Goal: Navigation & Orientation: Find specific page/section

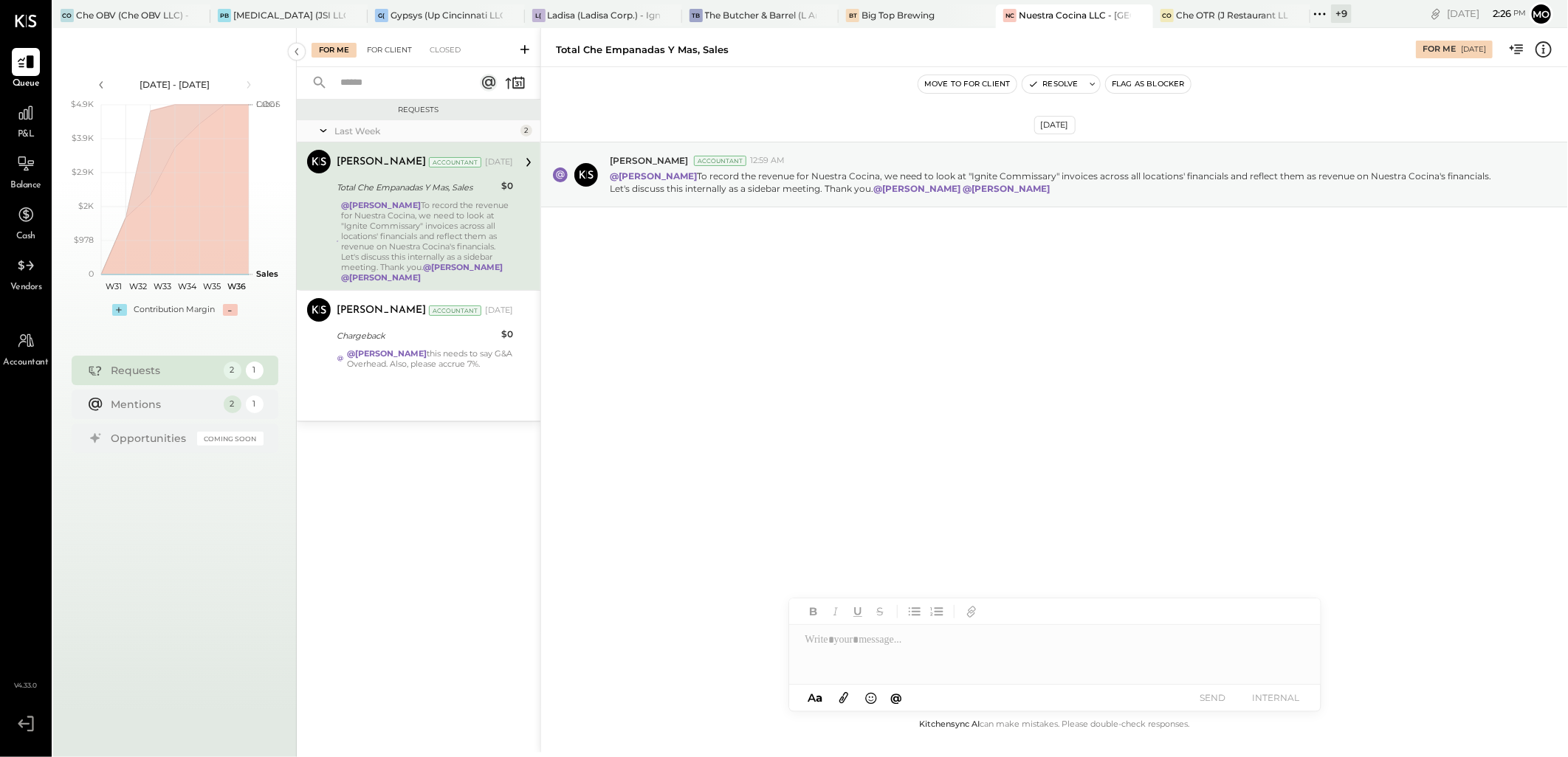
click at [397, 53] on div "For Client" at bounding box center [389, 50] width 60 height 15
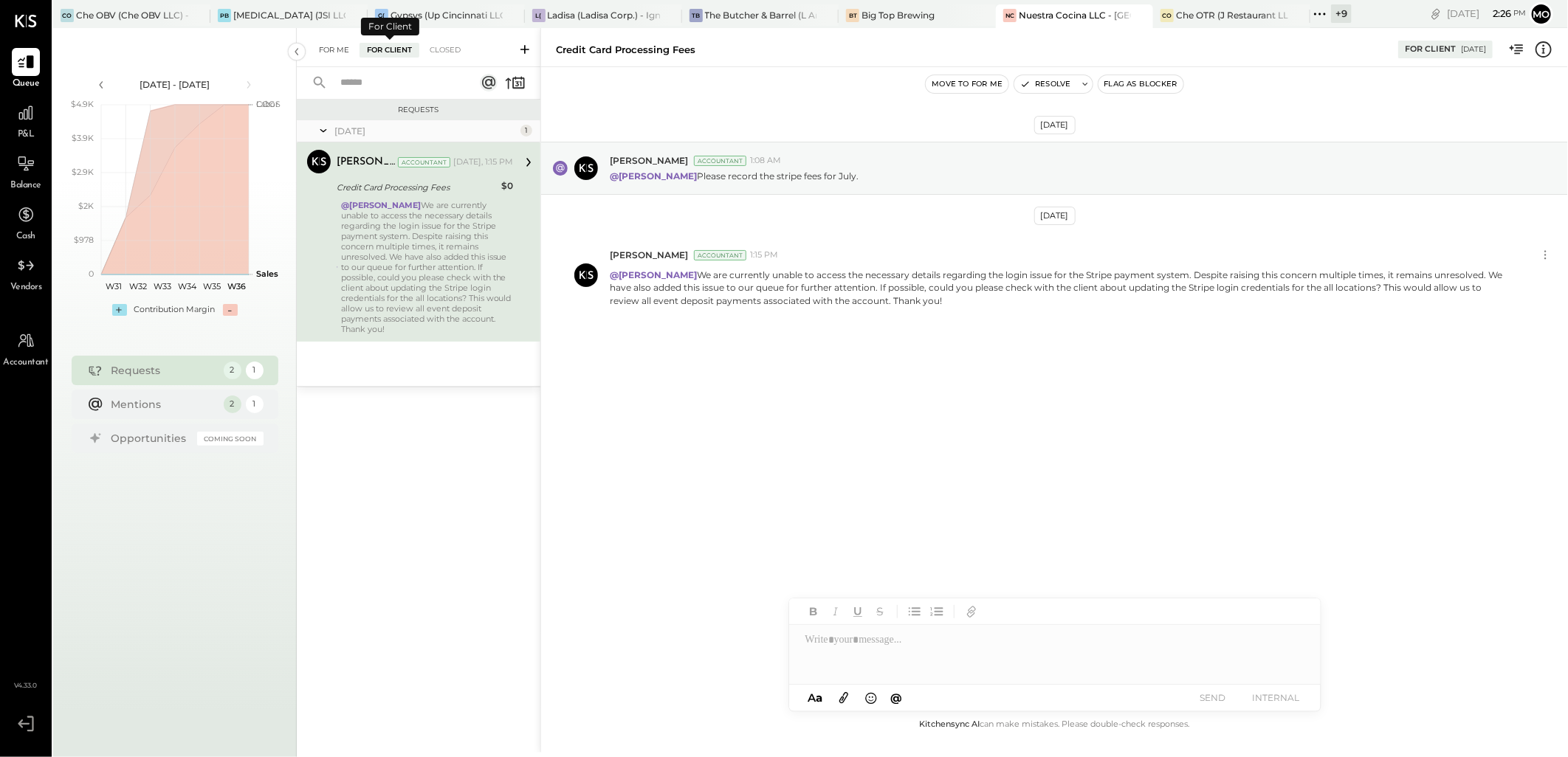
click at [330, 56] on div "For Me" at bounding box center [334, 50] width 45 height 15
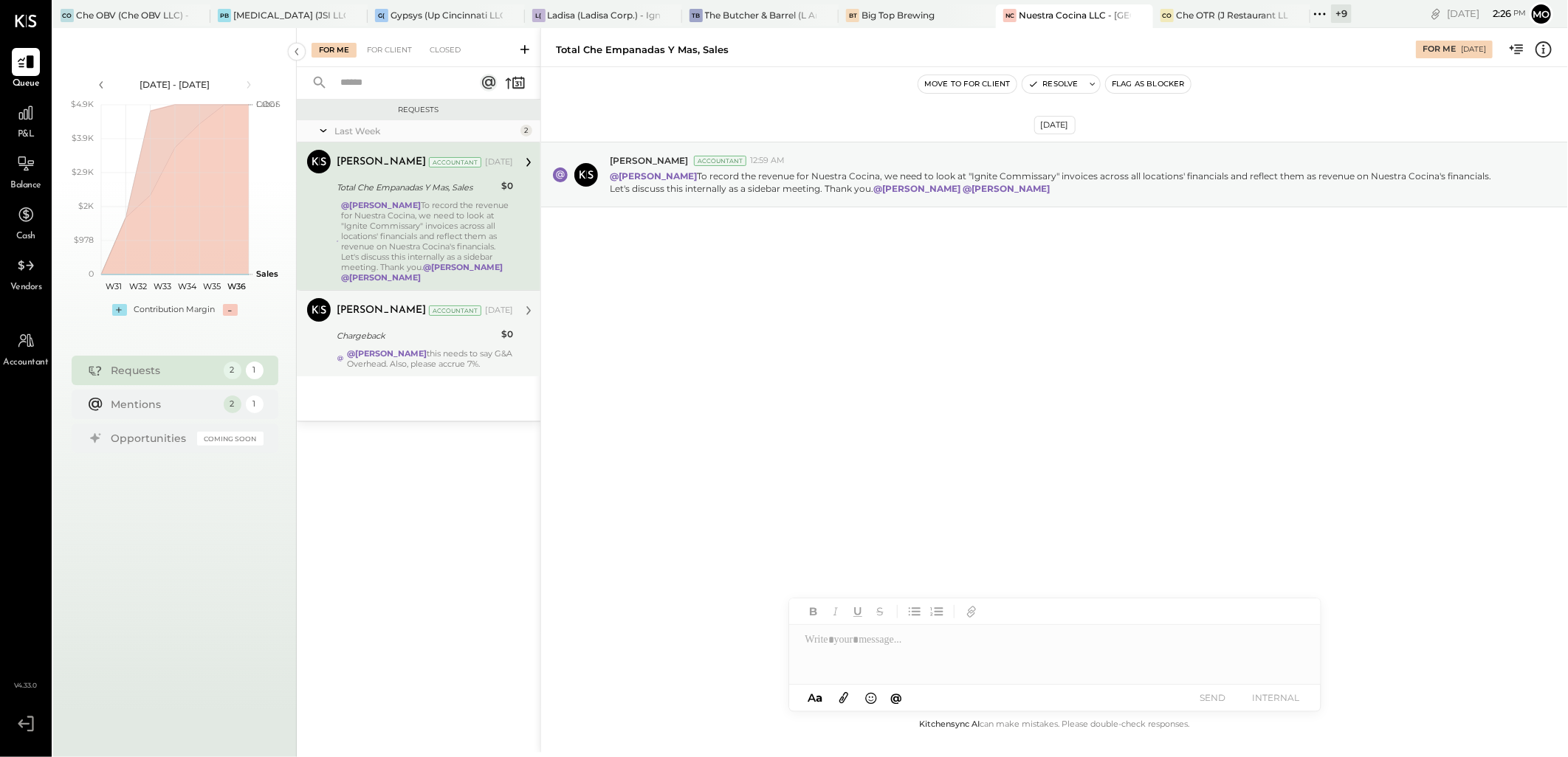
click at [384, 343] on div "Chargeback" at bounding box center [417, 335] width 160 height 15
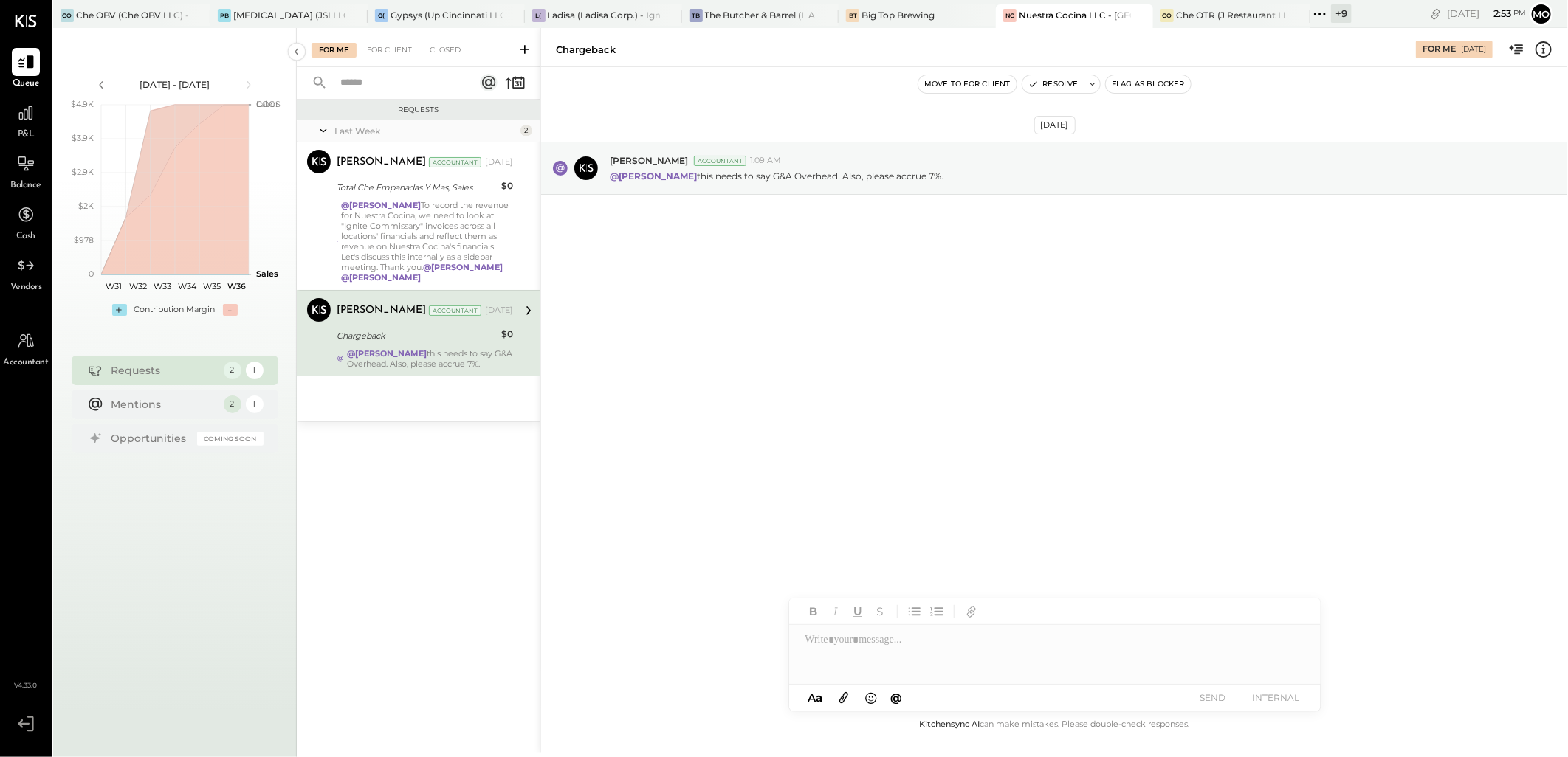
drag, startPoint x: 394, startPoint y: 52, endPoint x: 778, endPoint y: 217, distance: 417.9
click at [394, 52] on div "For Client" at bounding box center [389, 50] width 60 height 15
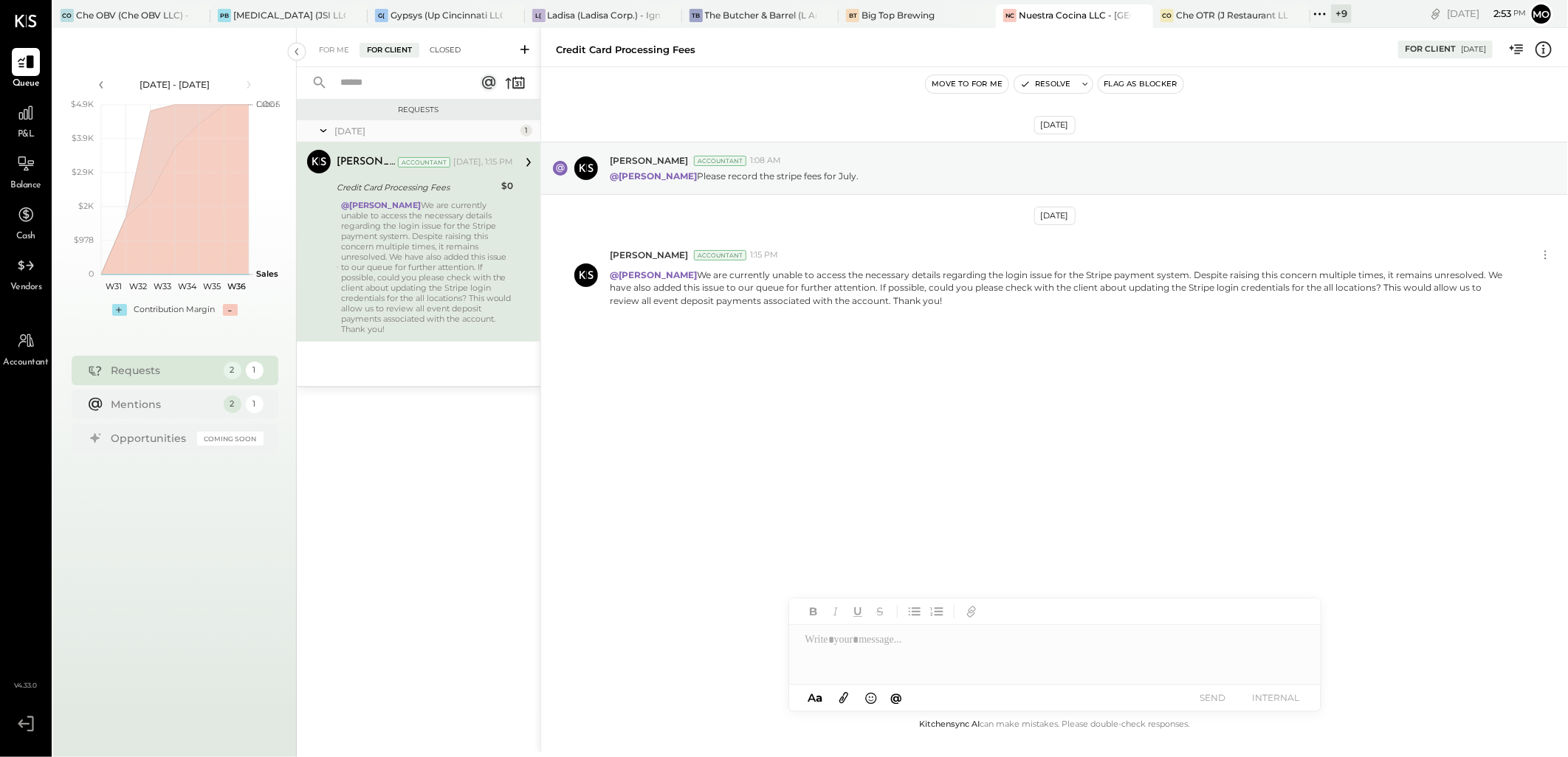
click at [432, 53] on div "Closed" at bounding box center [444, 50] width 46 height 15
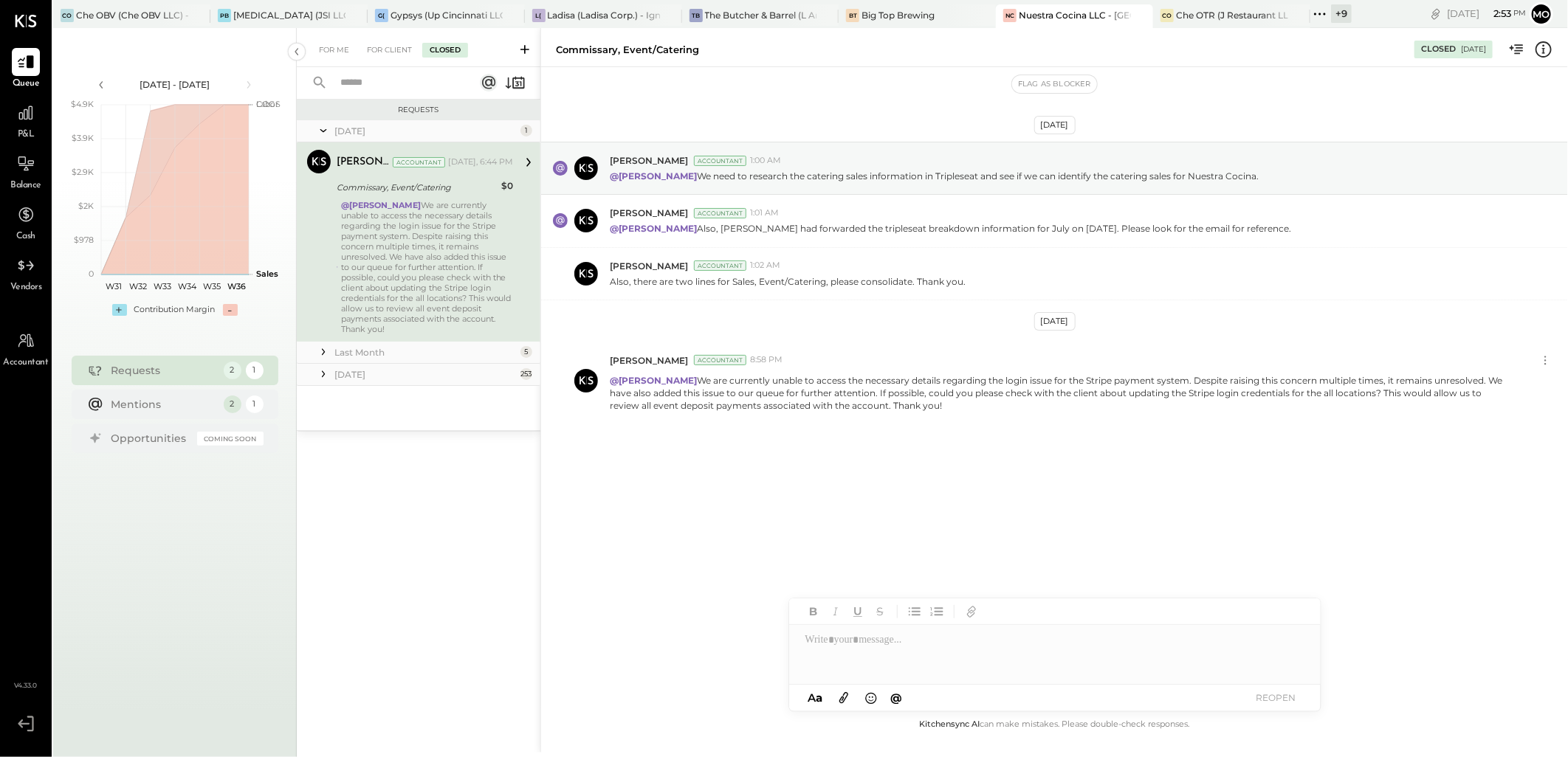
click at [366, 346] on div "Last Month" at bounding box center [425, 352] width 182 height 13
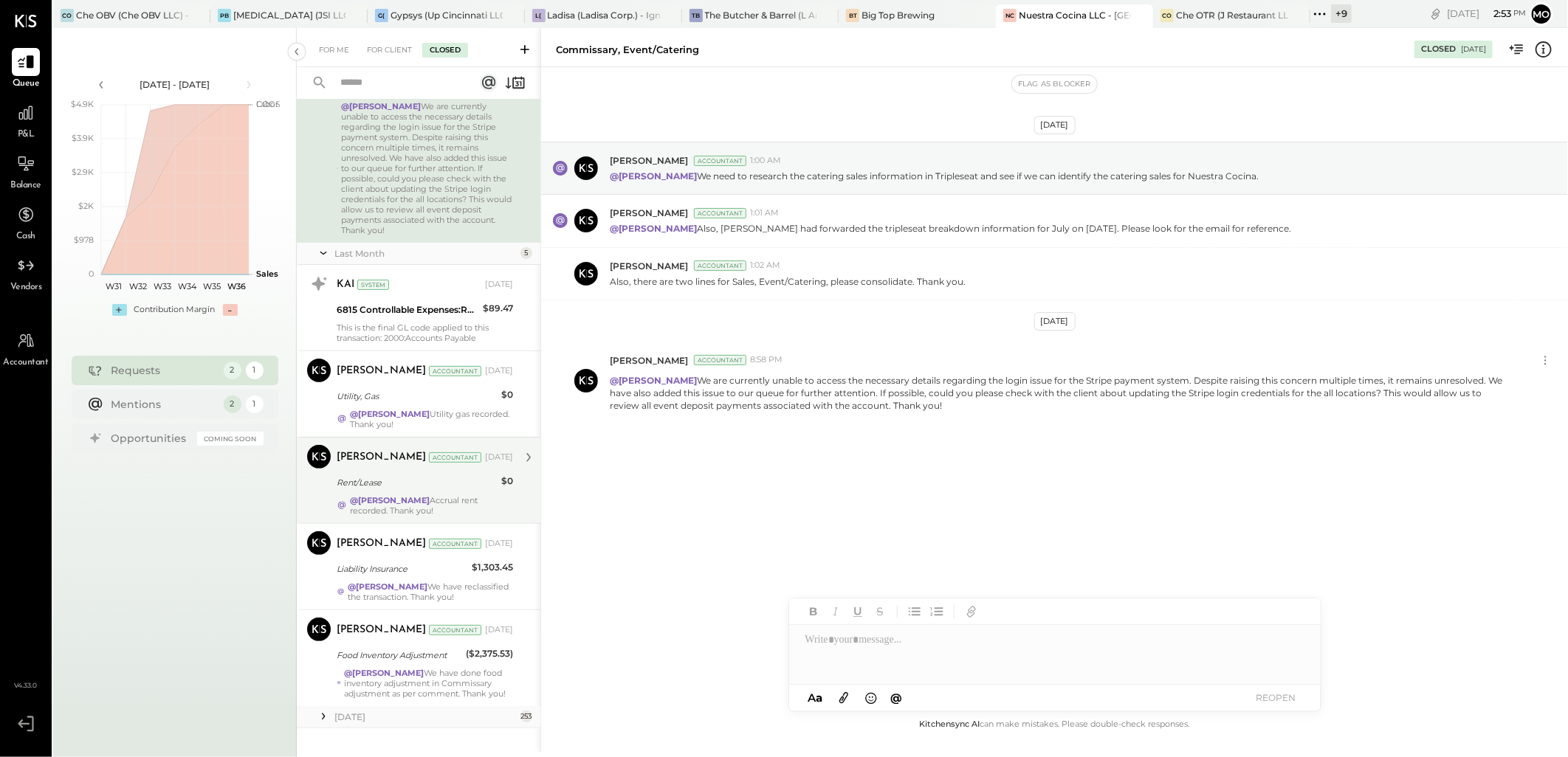
scroll to position [108, 0]
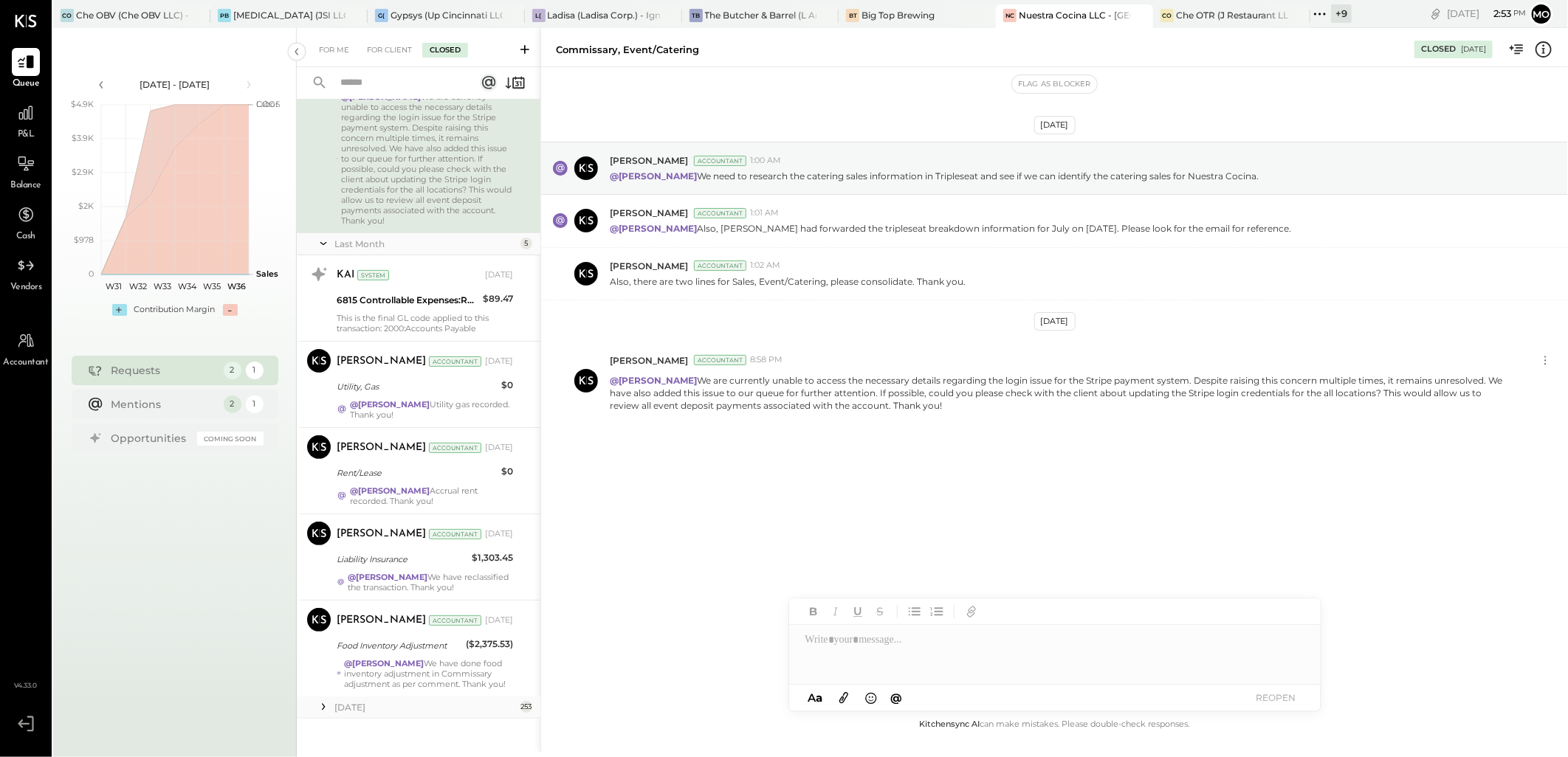
click at [331, 697] on div "[DATE] 253" at bounding box center [418, 708] width 244 height 22
click at [366, 400] on strong "@[PERSON_NAME]" at bounding box center [389, 405] width 80 height 10
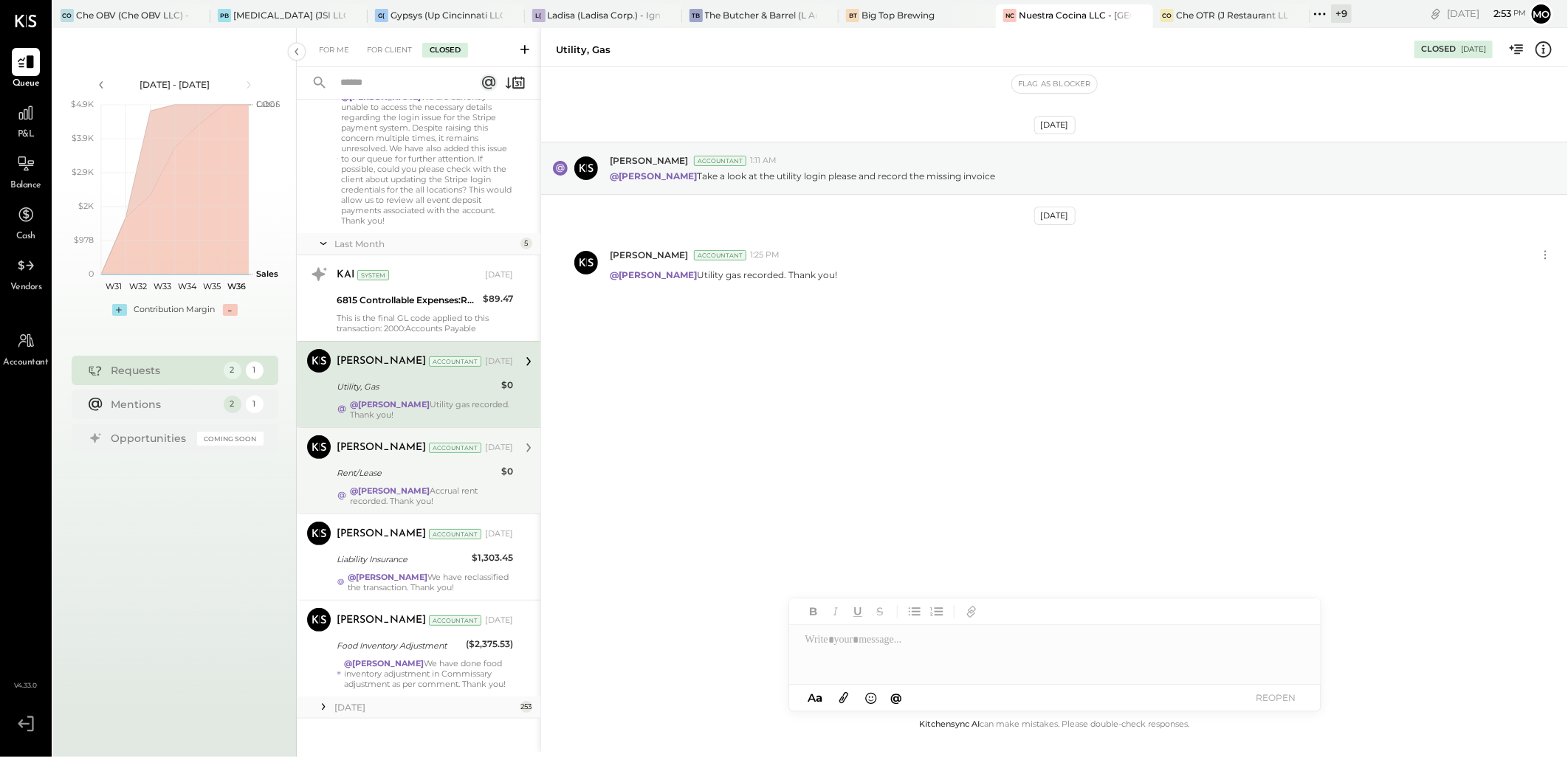
click at [382, 485] on strong "@[PERSON_NAME]" at bounding box center [389, 491] width 80 height 10
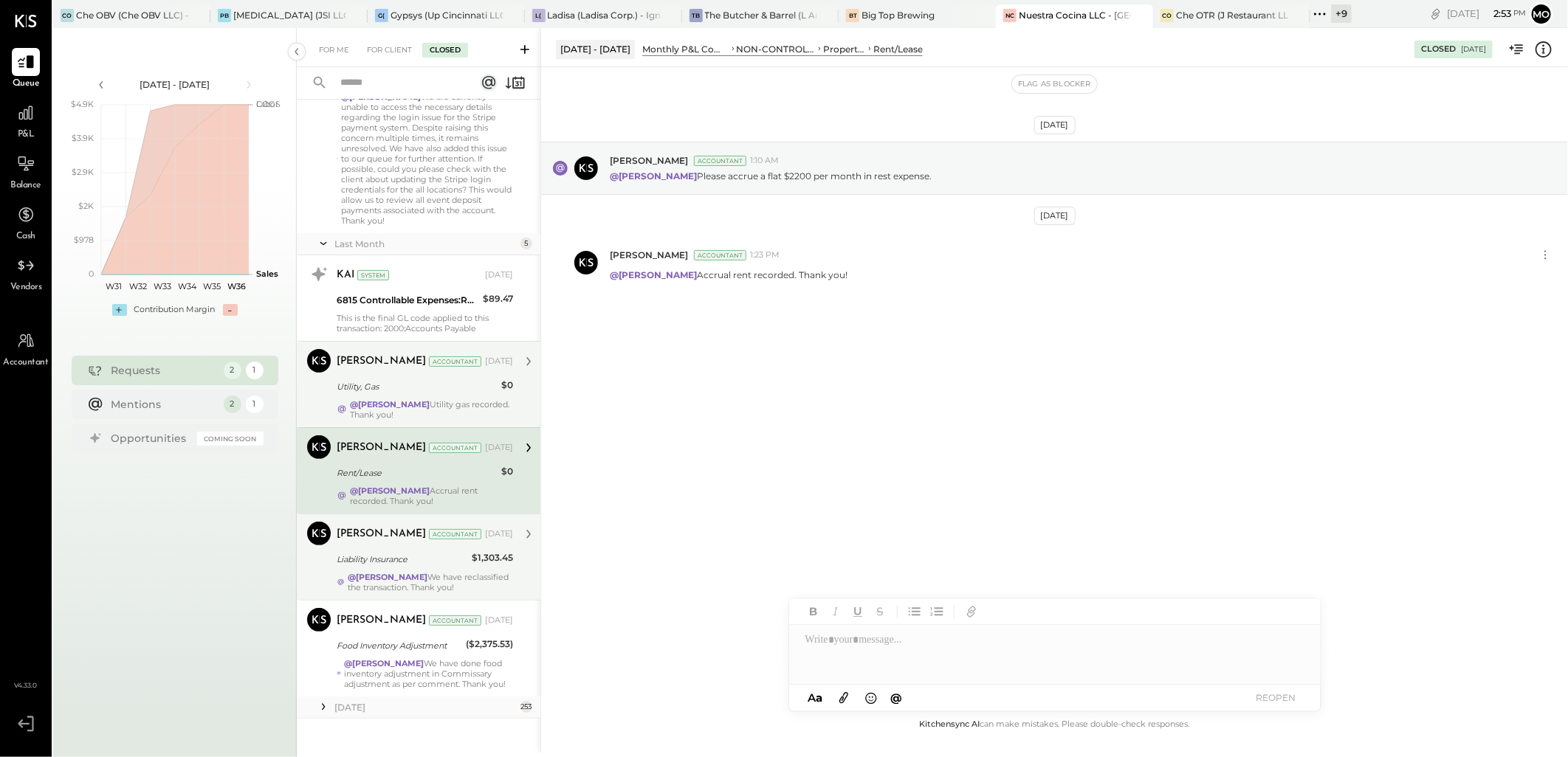
click at [400, 552] on div "Liability Insurance" at bounding box center [402, 559] width 131 height 15
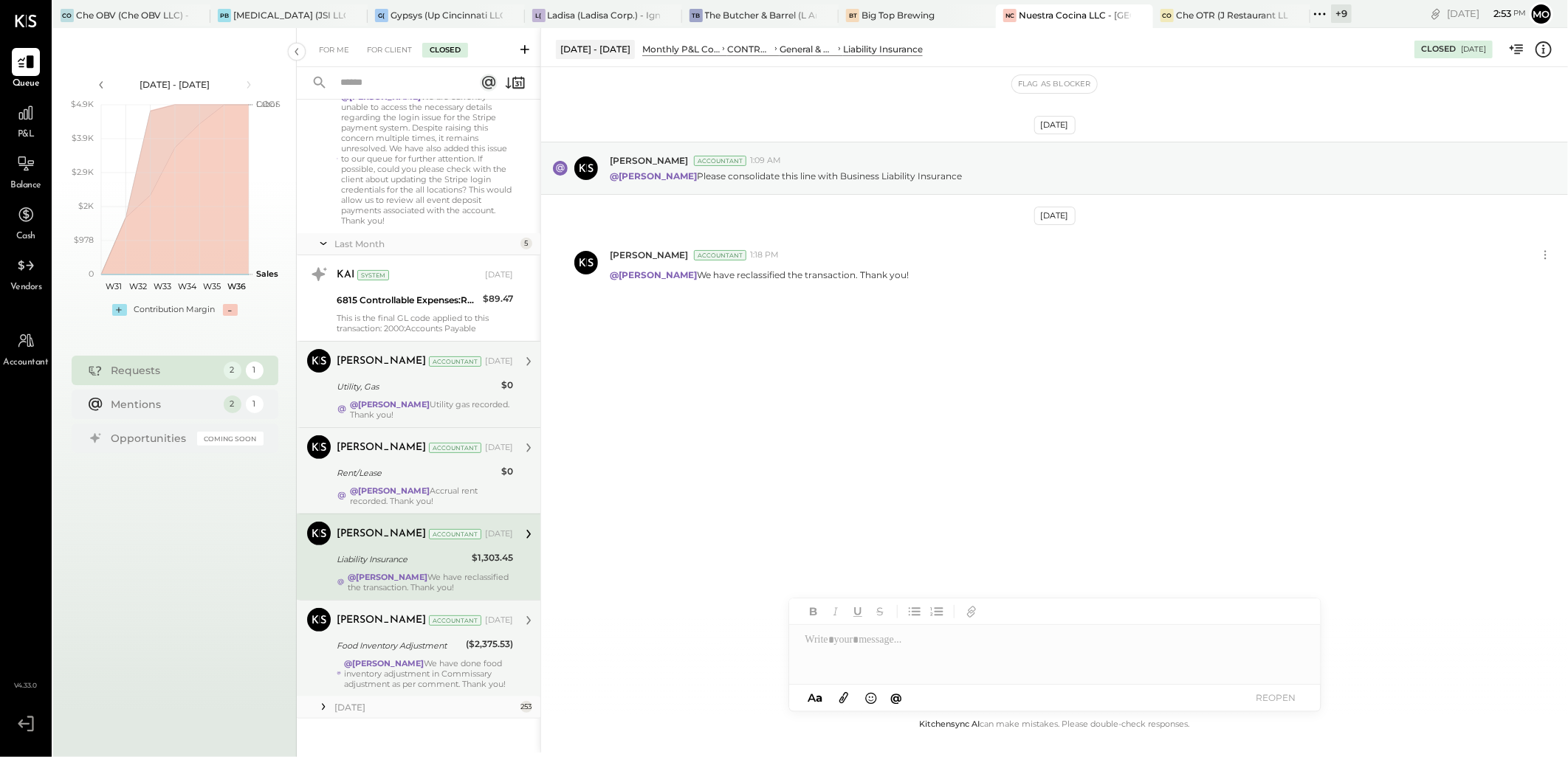
click at [437, 641] on div "Food Inventory Adjustment" at bounding box center [399, 645] width 125 height 15
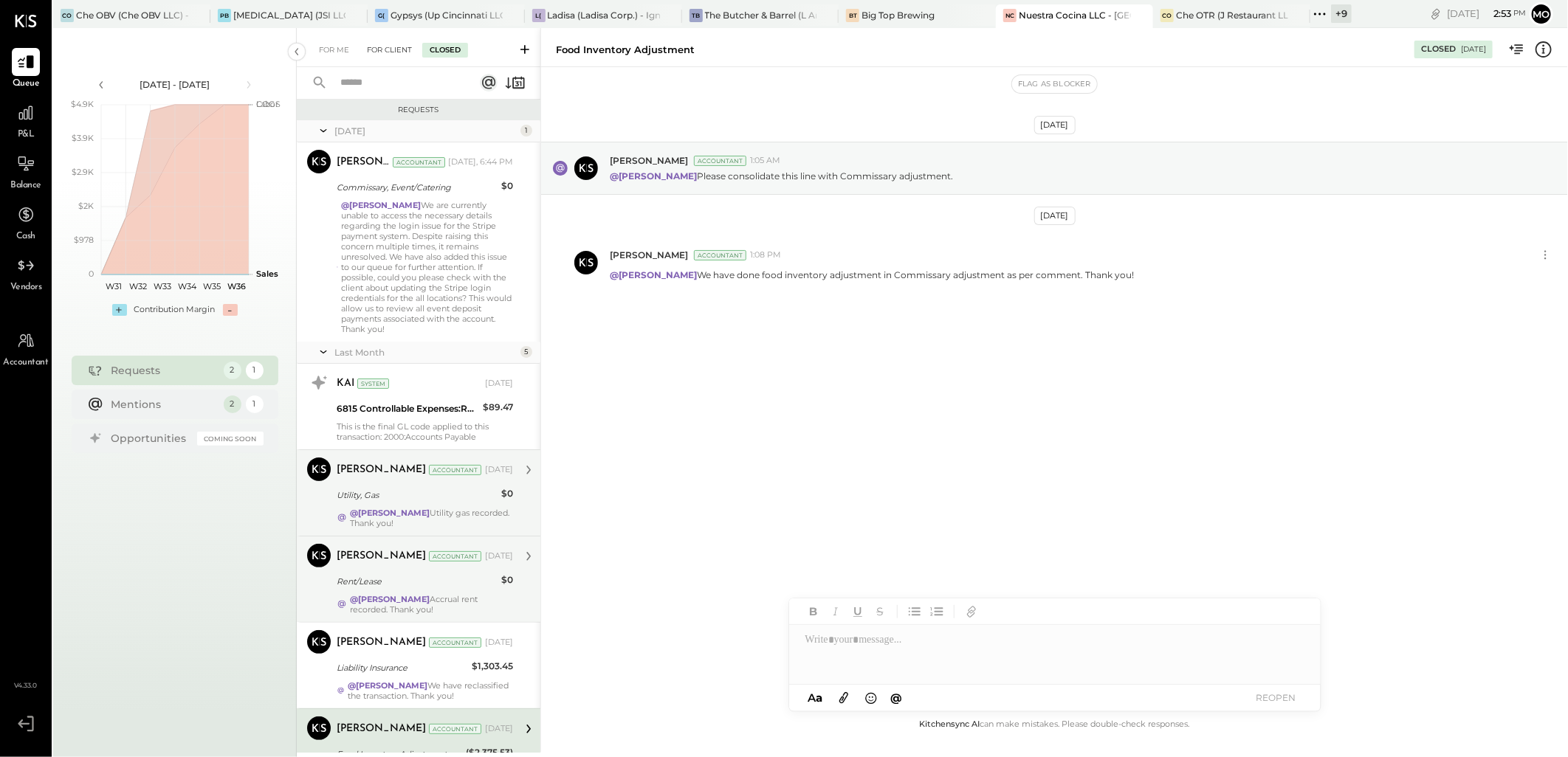
click at [385, 52] on div "For Client" at bounding box center [389, 50] width 60 height 15
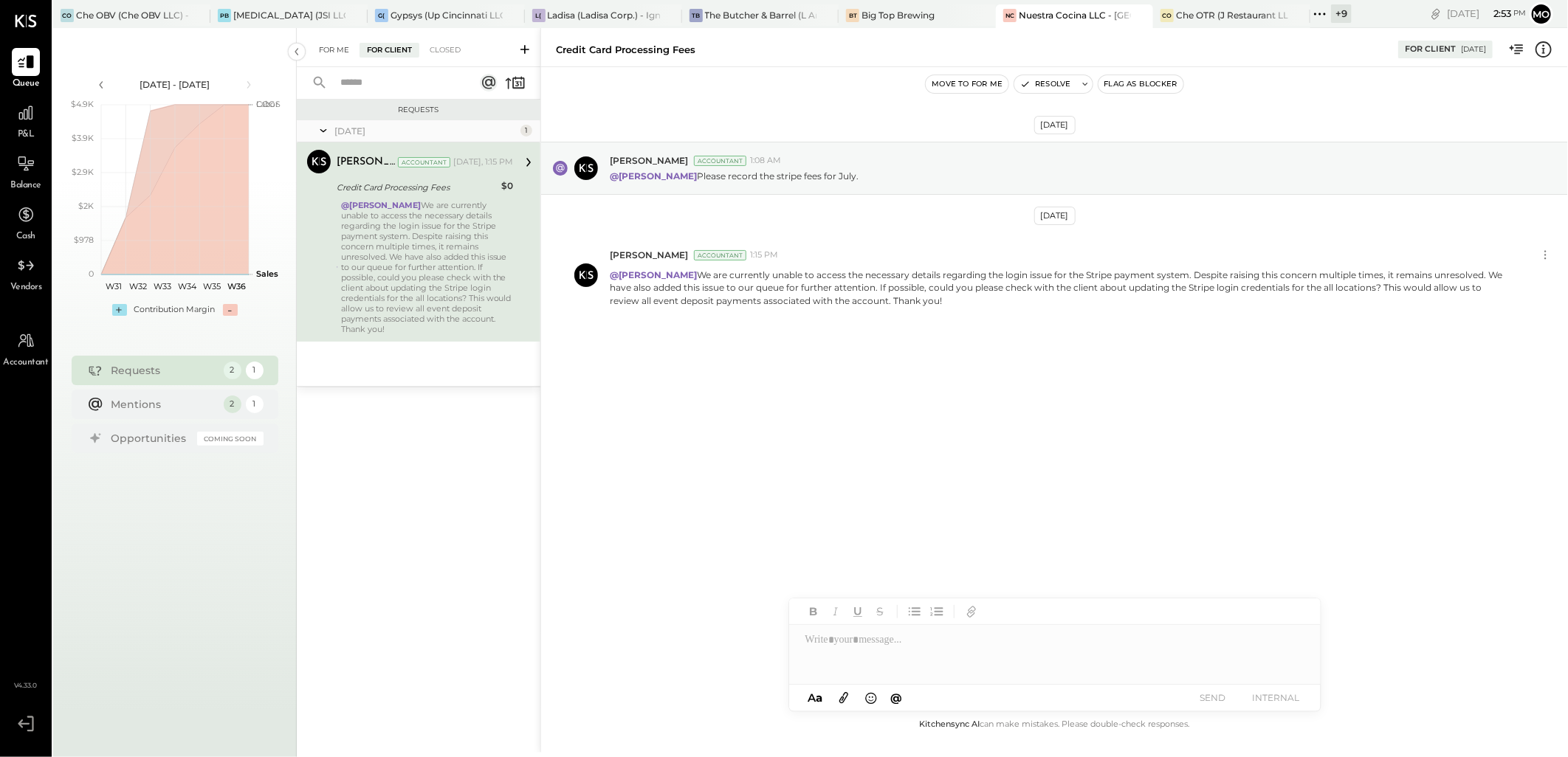
click at [326, 49] on div "For Me" at bounding box center [334, 50] width 45 height 15
